Goal: Information Seeking & Learning: Learn about a topic

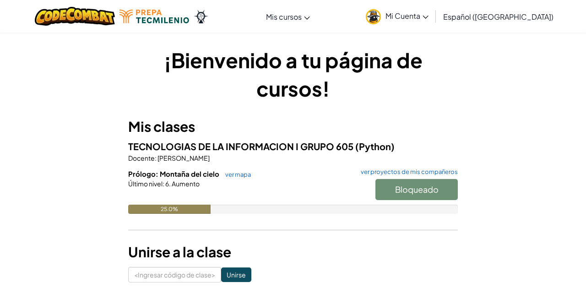
click at [181, 204] on div at bounding box center [293, 196] width 330 height 16
click at [175, 218] on div "Prólogo: Montaña del cielo ver mapa ver proyectos de mis compañeros Bloqueado Ú…" at bounding box center [293, 198] width 330 height 59
click at [241, 175] on font "ver mapa" at bounding box center [238, 174] width 26 height 7
click at [442, 182] on div "Bloqueado" at bounding box center [412, 192] width 92 height 26
click at [201, 207] on div "25.0%" at bounding box center [169, 209] width 82 height 9
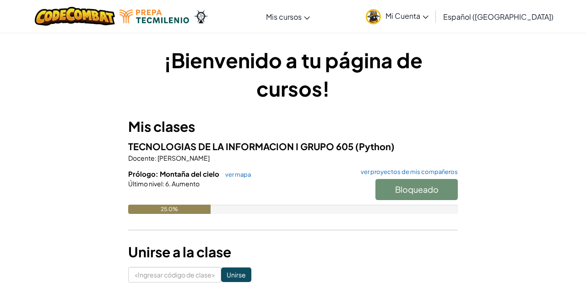
click at [210, 205] on div "25.0%" at bounding box center [169, 209] width 82 height 9
click at [202, 213] on div "25.0%" at bounding box center [169, 209] width 82 height 9
click at [236, 188] on div "Último nivel : 6. Aumento" at bounding box center [293, 183] width 330 height 9
click at [244, 171] on font "ver mapa" at bounding box center [238, 174] width 26 height 7
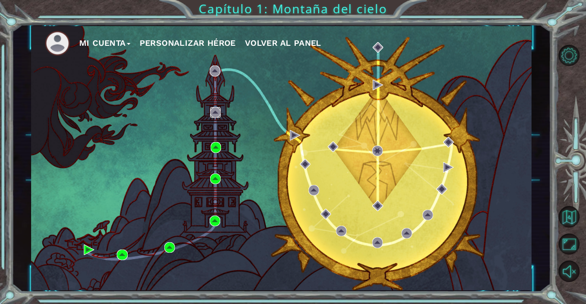
click at [211, 113] on img at bounding box center [215, 112] width 11 height 11
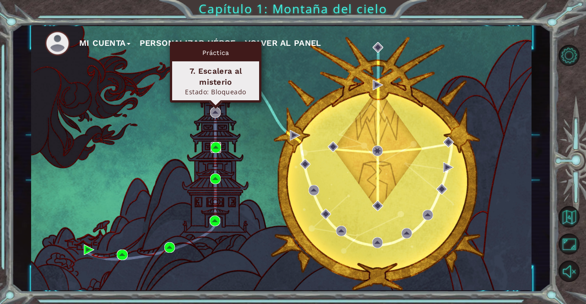
click at [217, 145] on img at bounding box center [216, 147] width 11 height 11
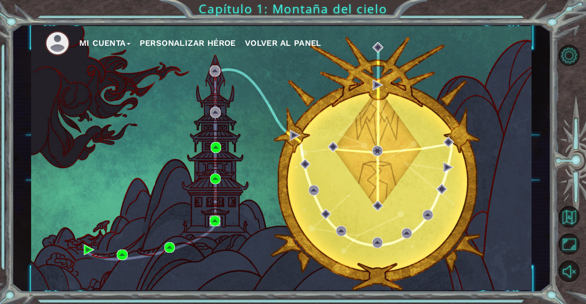
click at [220, 222] on img at bounding box center [215, 221] width 11 height 11
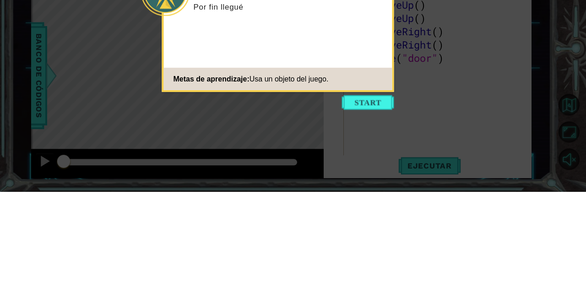
click at [490, 227] on icon at bounding box center [293, 152] width 586 height 304
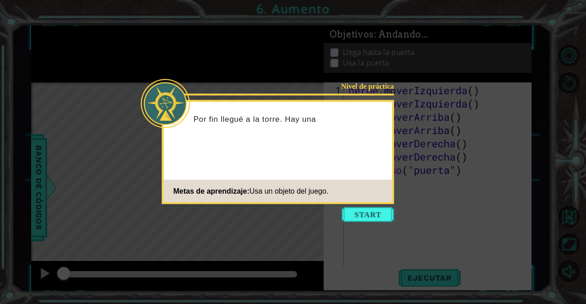
click at [386, 209] on button "Comenzar" at bounding box center [368, 214] width 52 height 15
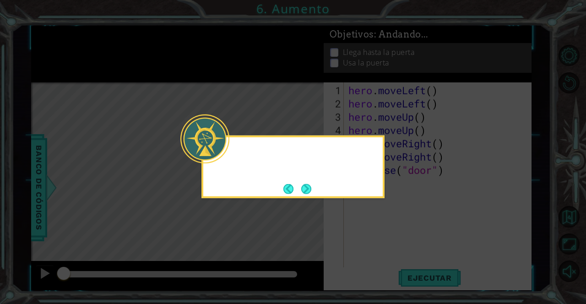
click at [376, 220] on icon at bounding box center [293, 152] width 586 height 304
click at [365, 203] on icon at bounding box center [293, 152] width 586 height 304
click at [321, 194] on div "¡Tengo q" at bounding box center [293, 167] width 183 height 63
click at [311, 194] on button "Próximo" at bounding box center [306, 189] width 11 height 11
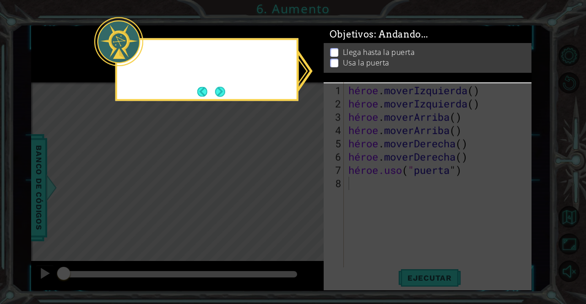
click at [305, 184] on icon at bounding box center [293, 152] width 586 height 304
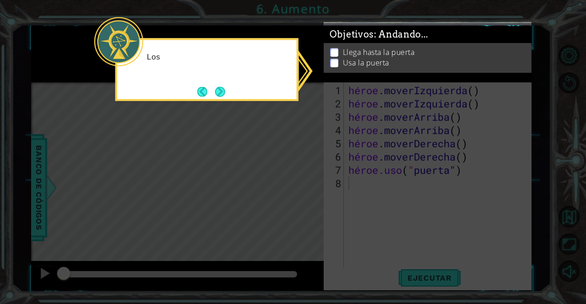
click at [333, 168] on icon at bounding box center [293, 152] width 586 height 304
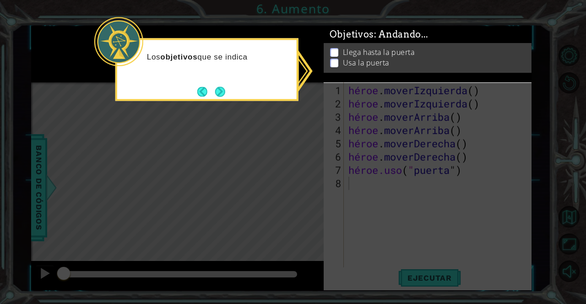
click at [231, 101] on icon at bounding box center [293, 152] width 586 height 304
click at [223, 90] on button "Próximo" at bounding box center [219, 91] width 11 height 11
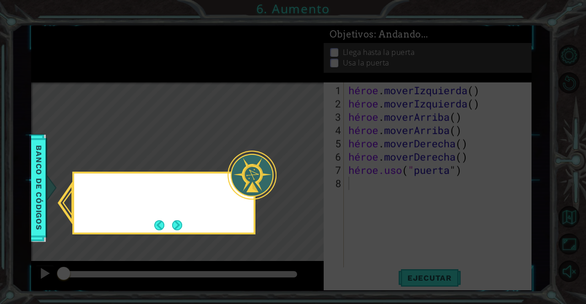
click at [228, 83] on icon at bounding box center [293, 152] width 586 height 304
click at [182, 225] on button "Próximo" at bounding box center [177, 225] width 10 height 10
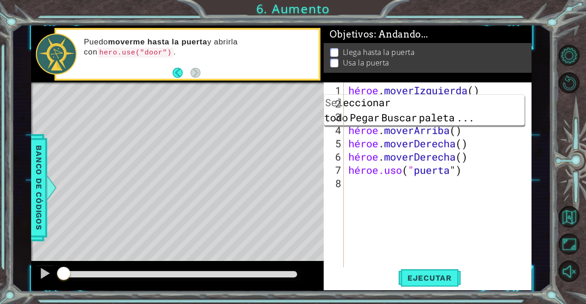
click at [528, 132] on div "héroe . moverIzquierda ( ) héroe . moverIzquierda ( ) héroe . [PERSON_NAME] ( )…" at bounding box center [441, 190] width 188 height 213
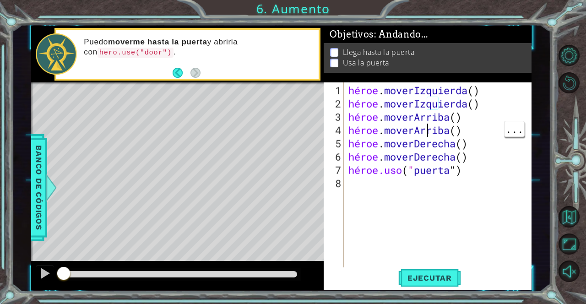
type textarea "hero.moveUp()"
click at [452, 270] on button "Ejecutar" at bounding box center [429, 277] width 63 height 21
